Goal: Task Accomplishment & Management: Complete application form

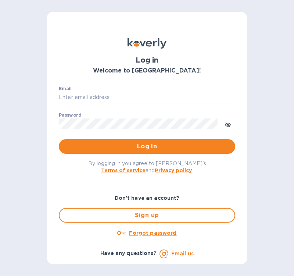
click at [168, 99] on input "Email" at bounding box center [147, 97] width 177 height 11
click at [154, 236] on u "Forgot password" at bounding box center [152, 233] width 47 height 6
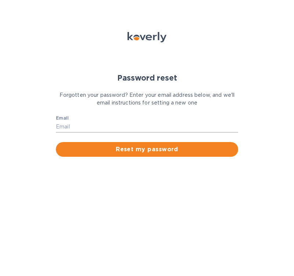
click at [99, 127] on input "Email" at bounding box center [147, 126] width 182 height 11
type input "[EMAIL_ADDRESS][DOMAIN_NAME]"
click at [56, 142] on button "Reset my password" at bounding box center [147, 149] width 182 height 15
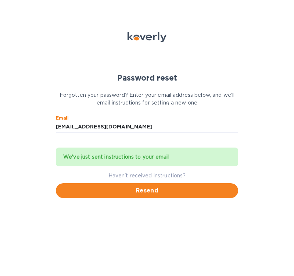
click at [272, 101] on div "Password reset Forgotten your password? Enter your email address below, and we'…" at bounding box center [147, 138] width 294 height 276
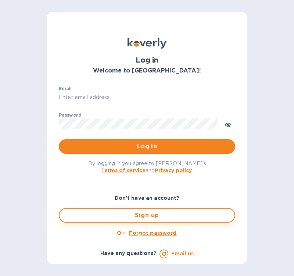
click at [149, 219] on span "Sign up" at bounding box center [146, 215] width 163 height 9
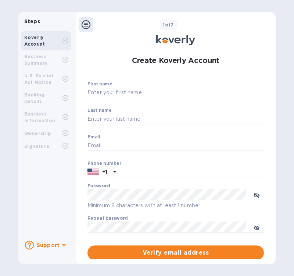
click at [108, 90] on input "First name" at bounding box center [176, 92] width 177 height 11
type input "SM"
type input "Pen"
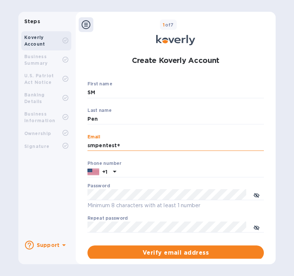
click at [132, 145] on input "smpentest+" at bounding box center [176, 145] width 177 height 11
type input "[EMAIL_ADDRESS][DOMAIN_NAME]"
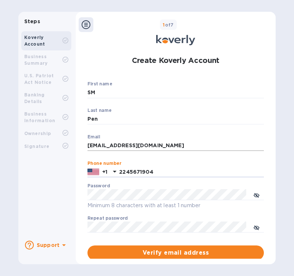
type input "2245671904"
click at [88, 245] on button "Verify email address" at bounding box center [176, 252] width 177 height 15
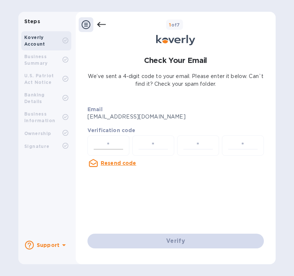
click at [120, 142] on input "number" at bounding box center [108, 146] width 35 height 14
click at [114, 143] on input "number" at bounding box center [108, 146] width 35 height 14
type input "4"
type input "7"
type input "1"
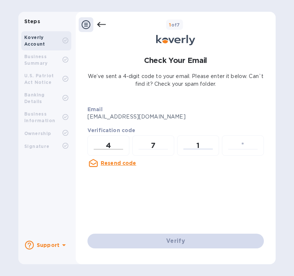
type input "1"
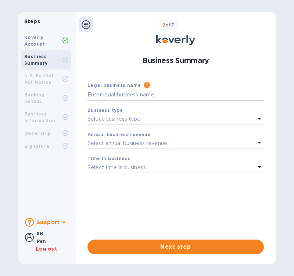
click at [144, 95] on input "text" at bounding box center [176, 94] width 177 height 11
click at [50, 43] on div "Koverly Account" at bounding box center [43, 40] width 38 height 13
click at [128, 95] on input "text" at bounding box center [176, 94] width 177 height 11
type input "SMPentest"
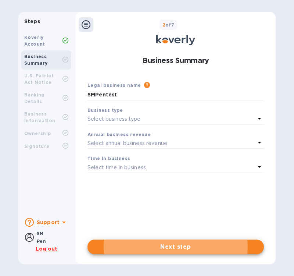
click at [142, 113] on div "Business type" at bounding box center [176, 110] width 177 height 8
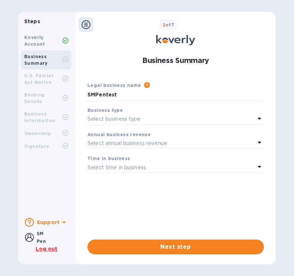
click at [145, 121] on div "Select business type" at bounding box center [172, 119] width 168 height 10
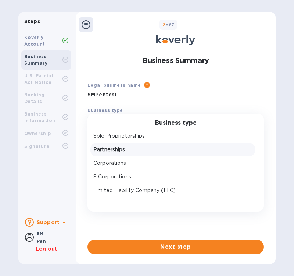
click at [131, 150] on p "Partnerships" at bounding box center [172, 150] width 159 height 8
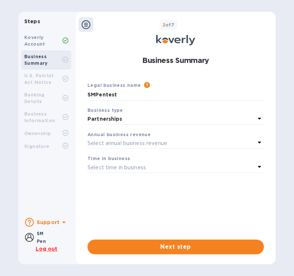
click at [121, 119] on p "Partnerships" at bounding box center [172, 119] width 168 height 8
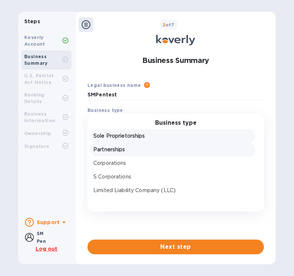
click at [124, 138] on p "Sole Proprietorships" at bounding box center [172, 136] width 159 height 8
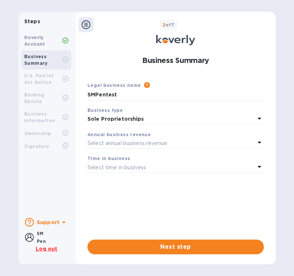
click at [122, 137] on b "Annual business revenue" at bounding box center [119, 135] width 63 height 6
click at [122, 141] on p "Select annual business revenue" at bounding box center [128, 143] width 80 height 8
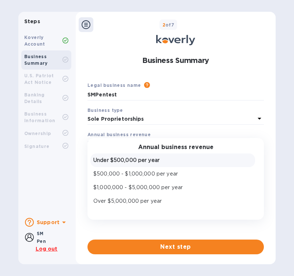
click at [120, 157] on p "Under $500,000 per year" at bounding box center [172, 160] width 159 height 8
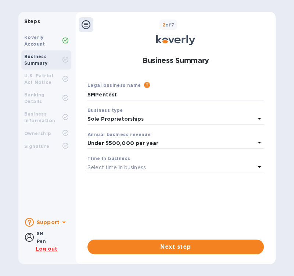
click at [120, 167] on p "Select time in business" at bounding box center [117, 168] width 58 height 8
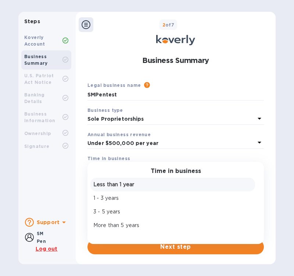
click at [121, 184] on p "Less than 1 year" at bounding box center [172, 185] width 159 height 8
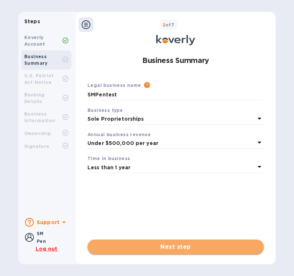
click at [133, 246] on span "Next step" at bounding box center [175, 246] width 165 height 9
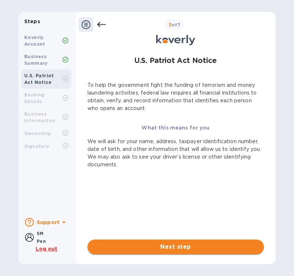
click at [147, 244] on span "Next step" at bounding box center [175, 246] width 165 height 9
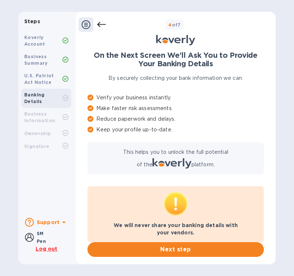
scroll to position [2, 0]
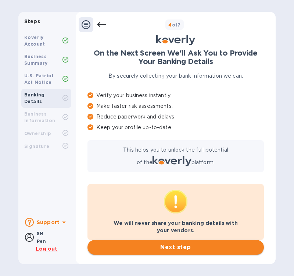
click at [151, 253] on button "Next step" at bounding box center [176, 247] width 177 height 15
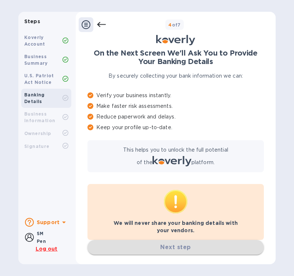
scroll to position [0, 0]
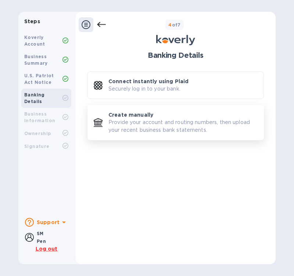
click at [126, 115] on p "Create manually" at bounding box center [130, 114] width 45 height 7
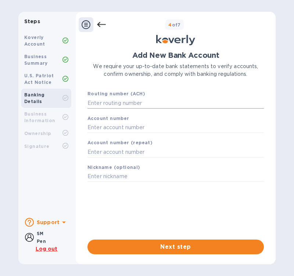
click at [124, 106] on input "text" at bounding box center [176, 102] width 177 height 11
type input "021000021"
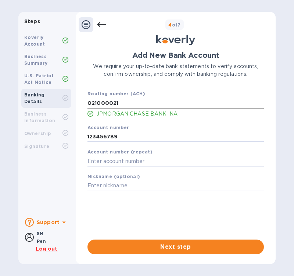
type input "123456789"
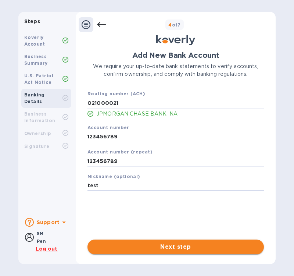
type input "test"
click at [175, 242] on span "Next step" at bounding box center [175, 246] width 165 height 9
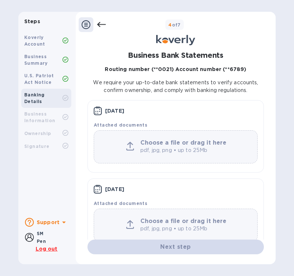
click at [227, 77] on div "Business Bank Statements Routing number (**0021) Account number (**6789) We req…" at bounding box center [176, 193] width 177 height 284
click at [134, 144] on div at bounding box center [130, 147] width 15 height 10
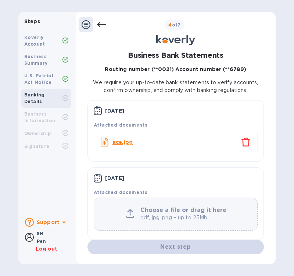
click at [163, 205] on div "Choose a file or drag it here pdf, jpg, png • up to 25Mb" at bounding box center [176, 213] width 164 height 33
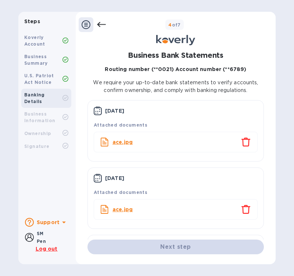
scroll to position [75, 0]
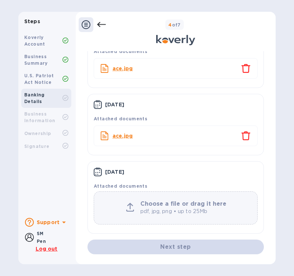
click at [171, 196] on div "Choose a file or drag it here pdf, jpg, png • up to 25Mb" at bounding box center [176, 207] width 164 height 33
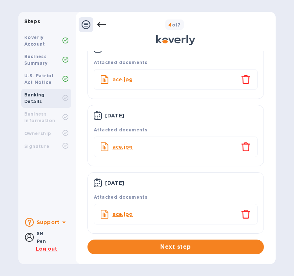
scroll to position [65, 0]
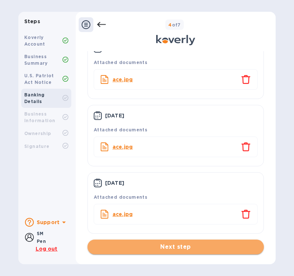
click at [184, 246] on span "Next step" at bounding box center [175, 246] width 165 height 9
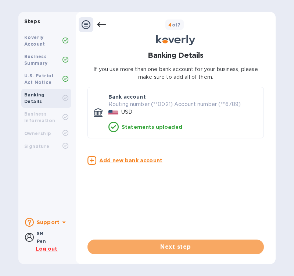
click at [184, 246] on span "Next step" at bounding box center [175, 246] width 165 height 9
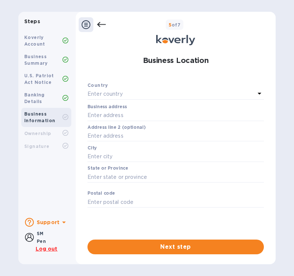
click at [117, 93] on p "Enter country" at bounding box center [105, 94] width 35 height 8
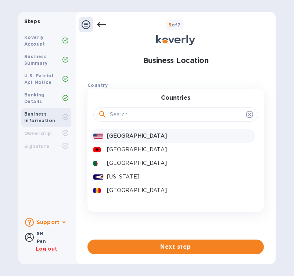
click at [114, 131] on div "[GEOGRAPHIC_DATA]" at bounding box center [180, 136] width 148 height 11
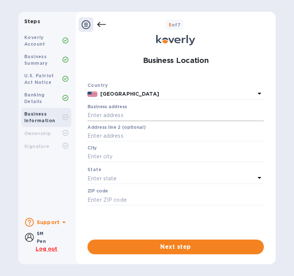
click at [113, 113] on input "text" at bounding box center [176, 115] width 177 height 11
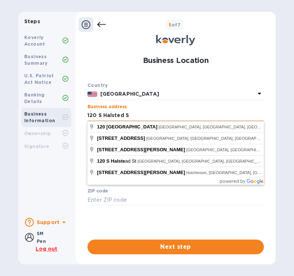
type input "[STREET_ADDRESS]"
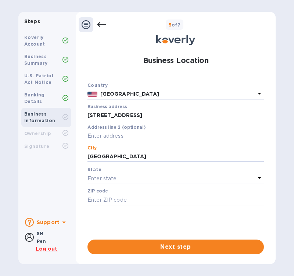
type input "[GEOGRAPHIC_DATA]"
click at [132, 175] on div "Enter state" at bounding box center [172, 178] width 168 height 10
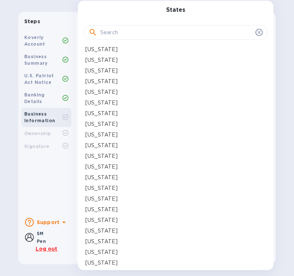
click at [99, 220] on p "[US_STATE]" at bounding box center [101, 220] width 32 height 8
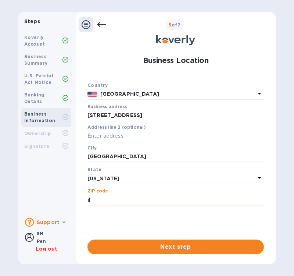
drag, startPoint x: 108, startPoint y: 202, endPoint x: 49, endPoint y: 202, distance: 59.6
click at [88, 202] on input "il" at bounding box center [176, 199] width 177 height 11
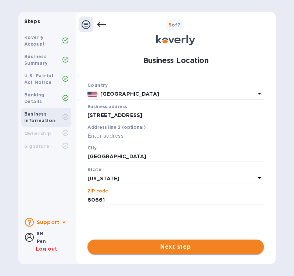
type input "60661"
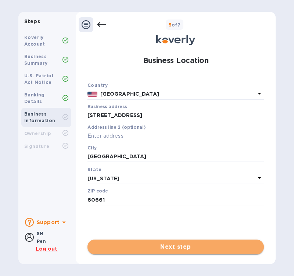
click at [180, 243] on span "Next step" at bounding box center [175, 246] width 165 height 9
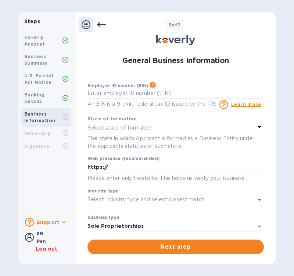
click at [127, 95] on input "text" at bounding box center [176, 93] width 177 height 11
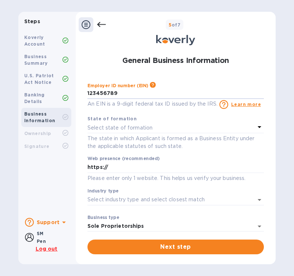
type input "***89"
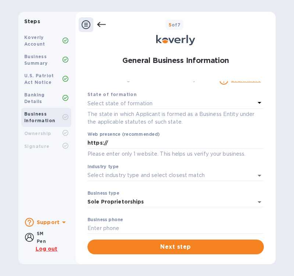
scroll to position [0, 0]
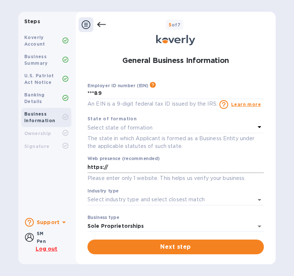
click at [140, 163] on input "https://" at bounding box center [176, 167] width 177 height 11
click at [136, 169] on input "https://" at bounding box center [176, 167] width 177 height 11
type input "[URL][DOMAIN_NAME]"
click at [136, 124] on div "Select state of formation" at bounding box center [172, 127] width 168 height 10
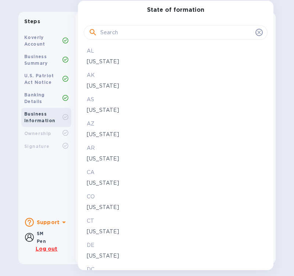
scroll to position [177, 0]
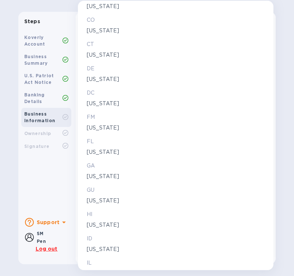
click at [95, 258] on div "IL" at bounding box center [175, 262] width 181 height 11
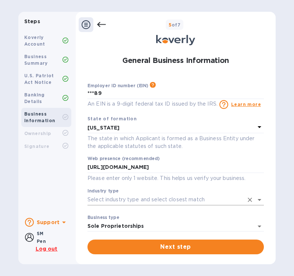
click at [131, 201] on input "Industry type" at bounding box center [166, 199] width 156 height 11
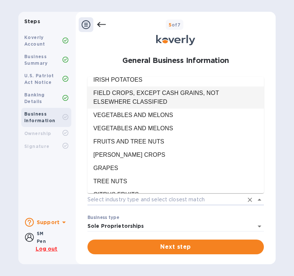
scroll to position [0, 0]
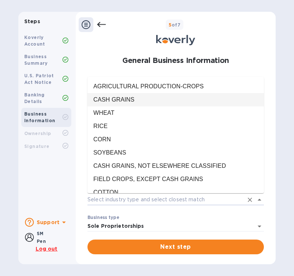
click at [136, 96] on li "CASH GRAINS" at bounding box center [176, 99] width 177 height 13
type input "CASH GRAINS"
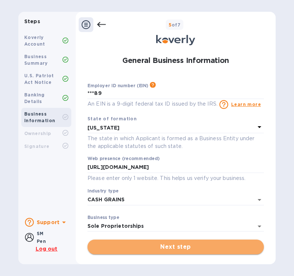
click at [126, 245] on span "Next step" at bounding box center [175, 246] width 165 height 9
click at [125, 249] on span "Next step" at bounding box center [175, 246] width 165 height 9
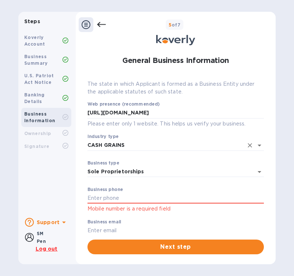
scroll to position [67, 0]
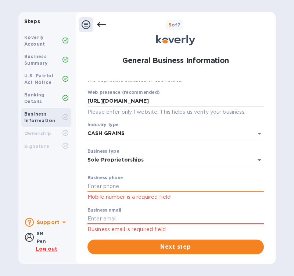
click at [131, 190] on input "text" at bounding box center [176, 186] width 177 height 11
type input "8476309585"
click at [88, 239] on button "Next step" at bounding box center [176, 246] width 177 height 15
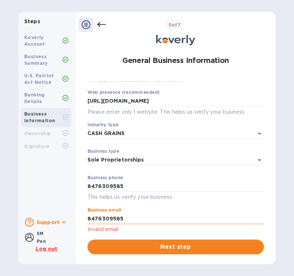
click at [132, 218] on input "8476309585" at bounding box center [176, 218] width 177 height 11
type input "[EMAIL_ADDRESS][DOMAIN_NAME]"
click at [88, 239] on button "Next step" at bounding box center [176, 246] width 177 height 15
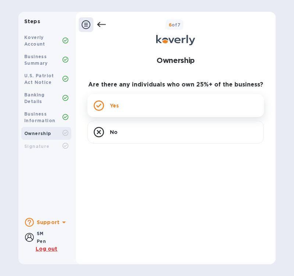
click at [115, 104] on p "Yes" at bounding box center [114, 105] width 9 height 7
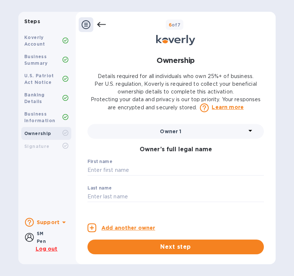
click at [101, 24] on icon at bounding box center [101, 24] width 9 height 9
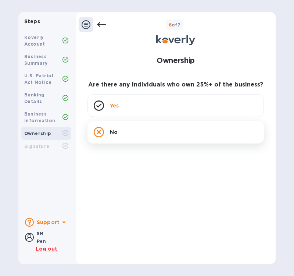
click at [142, 132] on div "No" at bounding box center [176, 132] width 177 height 23
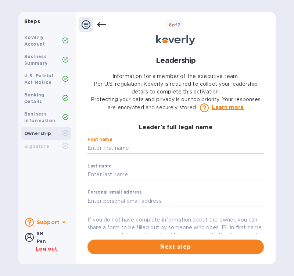
click at [123, 146] on input "text" at bounding box center [176, 148] width 177 height 11
type input "SM"
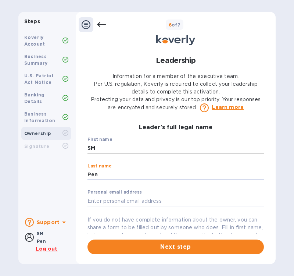
type input "Pen"
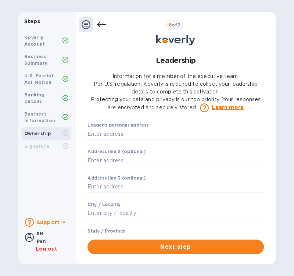
scroll to position [132, 0]
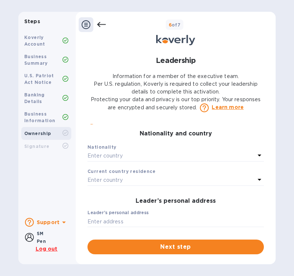
type input "[EMAIL_ADDRESS][DOMAIN_NAME]"
click at [130, 161] on div "Enter country" at bounding box center [172, 156] width 168 height 10
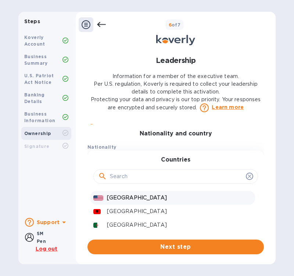
click at [117, 202] on p "[GEOGRAPHIC_DATA]" at bounding box center [179, 198] width 145 height 8
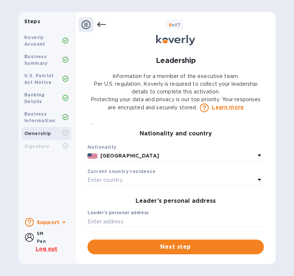
click at [123, 185] on div "Enter country" at bounding box center [172, 180] width 168 height 10
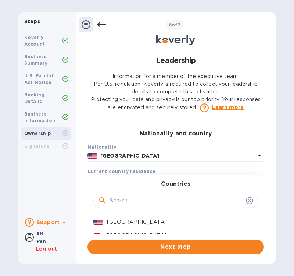
scroll to position [177, 0]
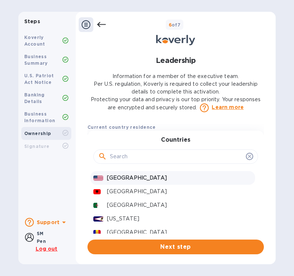
click at [121, 182] on p "[GEOGRAPHIC_DATA]" at bounding box center [179, 178] width 145 height 8
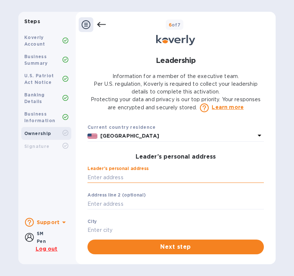
click at [116, 183] on input "text" at bounding box center [176, 177] width 177 height 11
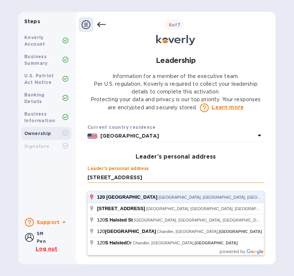
click at [88, 239] on button "Next step" at bounding box center [176, 246] width 177 height 15
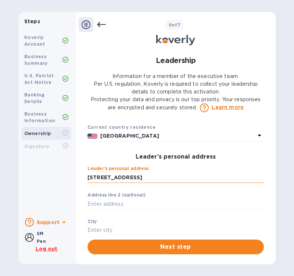
type input "[STREET_ADDRESS]"
type input "[GEOGRAPHIC_DATA]"
type input "60661"
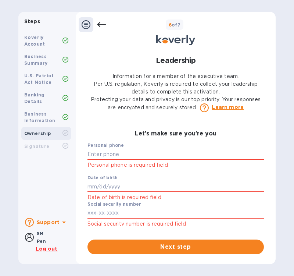
scroll to position [309, 0]
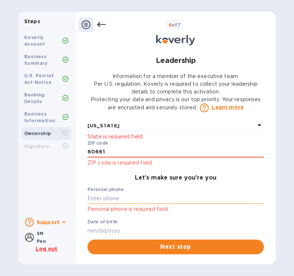
click at [118, 204] on input "text" at bounding box center [176, 198] width 177 height 11
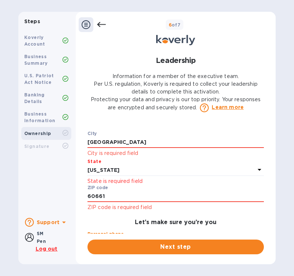
scroll to position [265, 0]
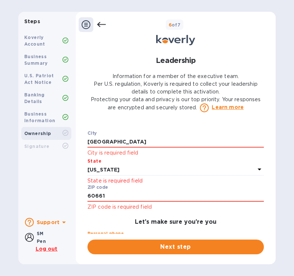
click at [118, 174] on p "[US_STATE]" at bounding box center [172, 170] width 168 height 8
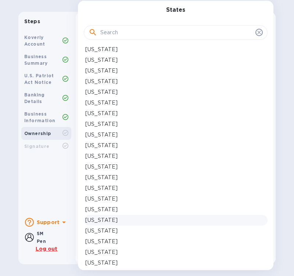
click at [30, 187] on div at bounding box center [147, 138] width 294 height 276
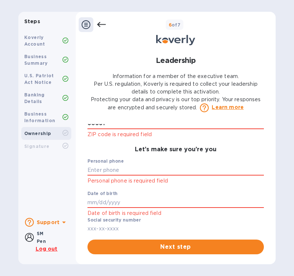
scroll to position [353, 0]
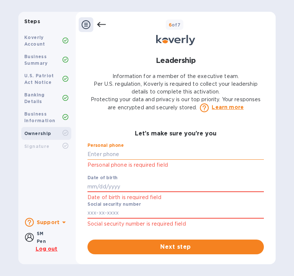
click at [138, 160] on input "text" at bounding box center [176, 154] width 177 height 11
type input "***85"
type input "***00"
type input "0"
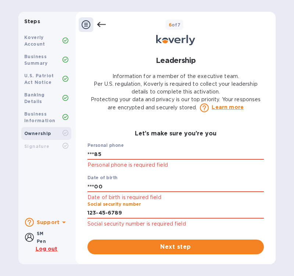
scroll to position [362, 0]
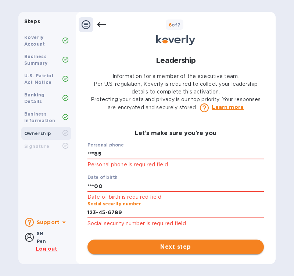
type input "***89"
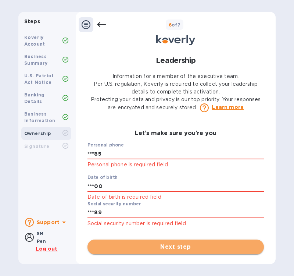
click at [147, 249] on span "Next step" at bounding box center [175, 246] width 165 height 9
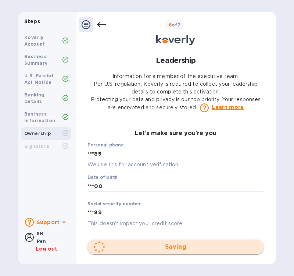
scroll to position [357, 0]
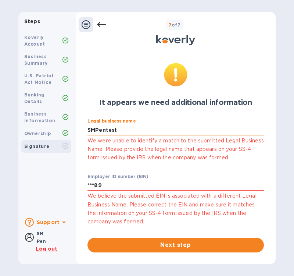
click at [142, 128] on input "SMPentest" at bounding box center [176, 129] width 177 height 11
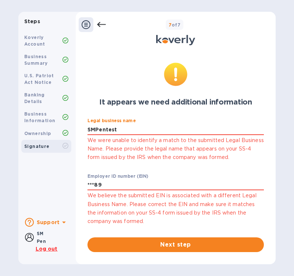
scroll to position [0, 0]
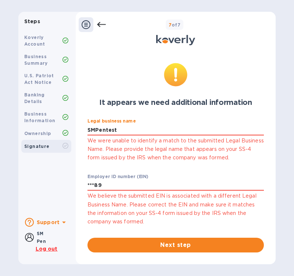
click at [46, 248] on u "Log out" at bounding box center [47, 249] width 22 height 6
